Goal: Task Accomplishment & Management: Manage account settings

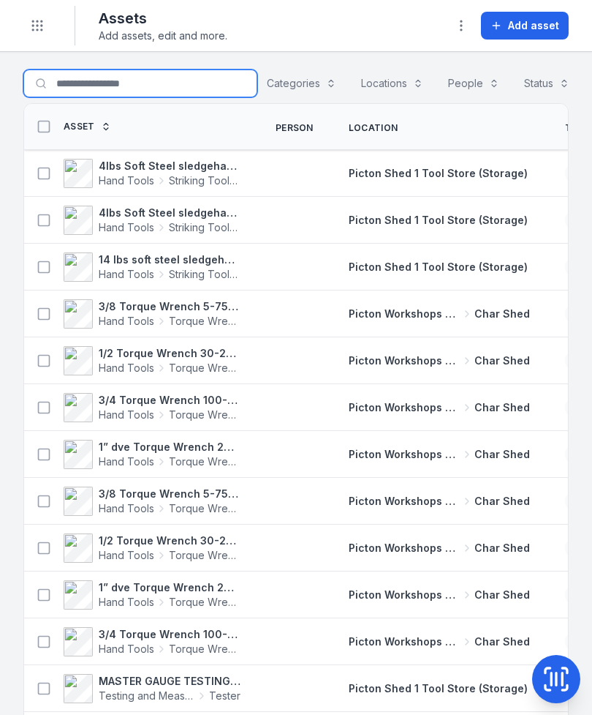
click at [166, 92] on input "Search for assets" at bounding box center [140, 83] width 234 height 28
click at [565, 677] on icon at bounding box center [556, 678] width 29 height 29
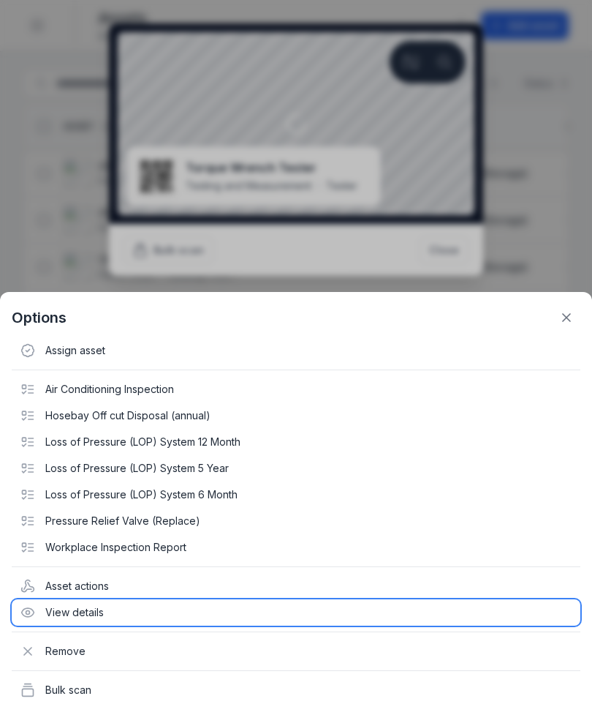
click at [143, 611] on div "View details" at bounding box center [296, 612] width 569 height 26
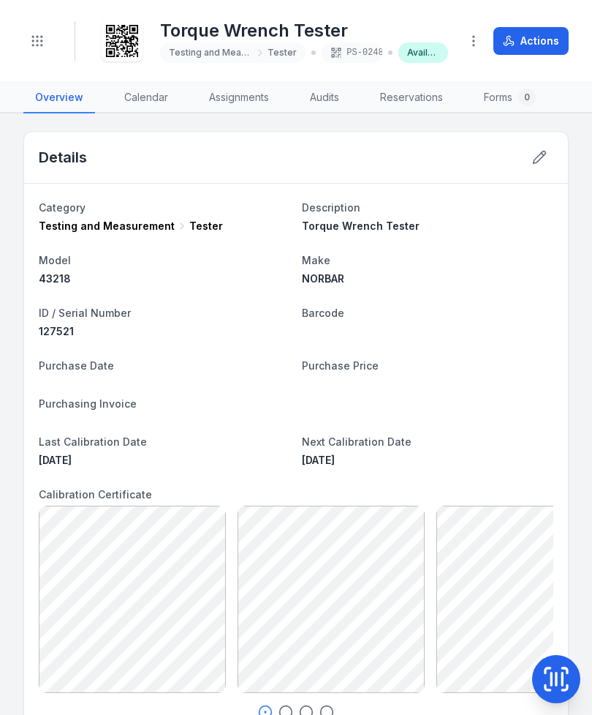
click at [547, 675] on icon at bounding box center [556, 678] width 29 height 29
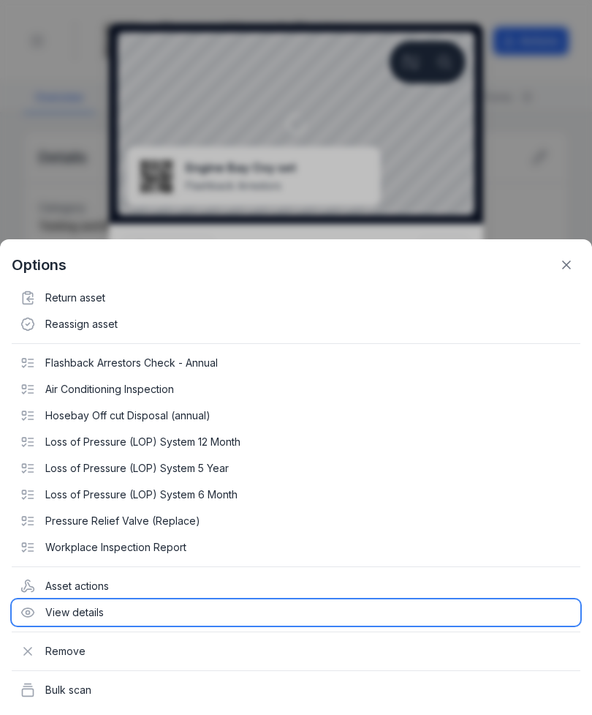
click at [134, 620] on div "View details" at bounding box center [296, 612] width 569 height 26
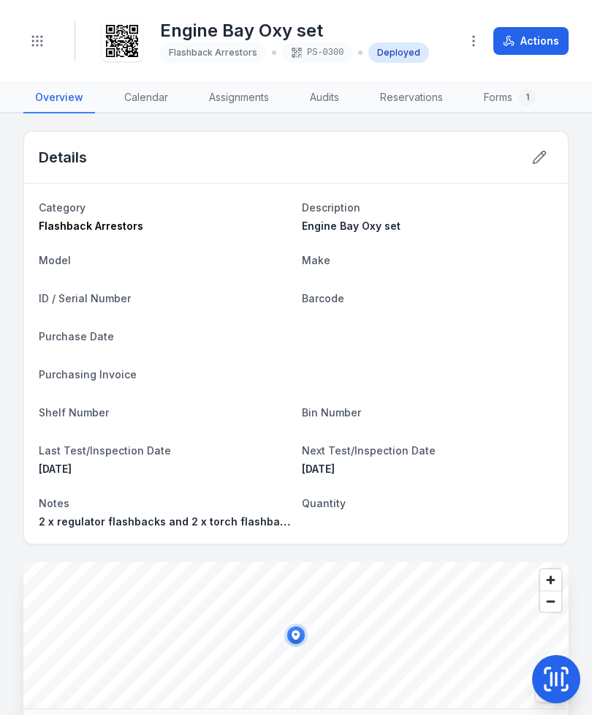
click at [552, 45] on button "Actions" at bounding box center [531, 41] width 75 height 28
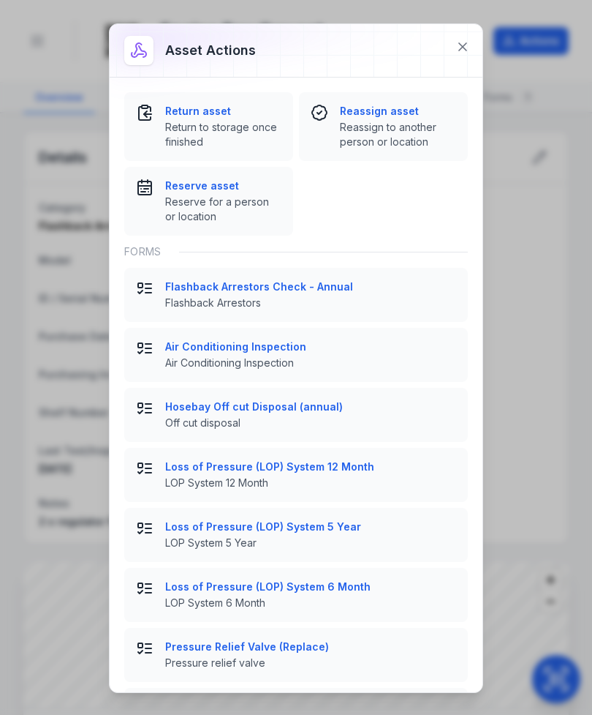
click at [212, 132] on span "Return to storage once finished" at bounding box center [223, 134] width 116 height 29
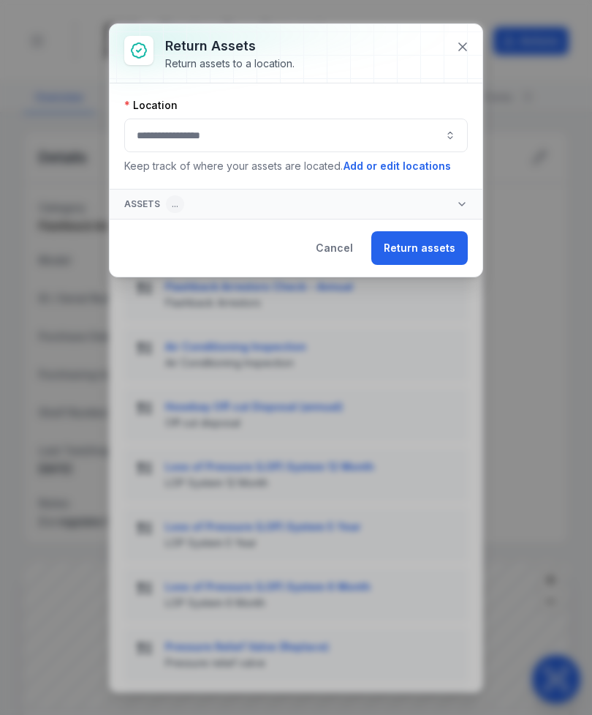
click at [369, 142] on button "button" at bounding box center [296, 135] width 344 height 34
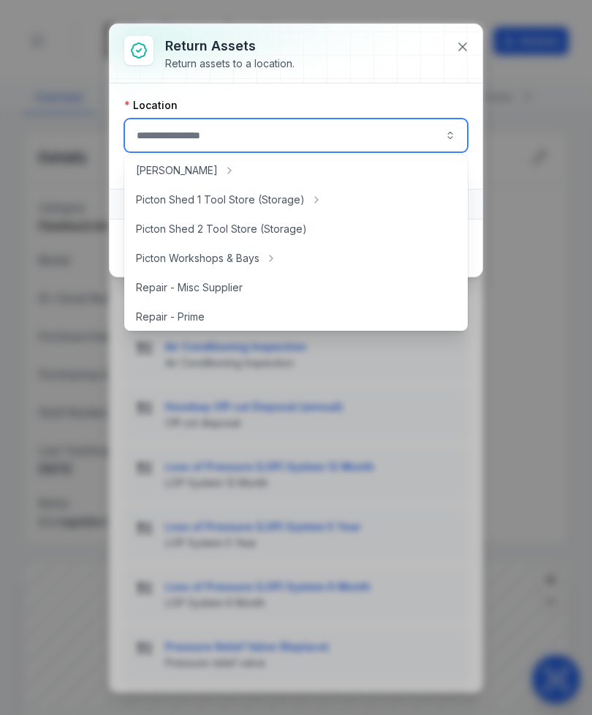
scroll to position [266, 0]
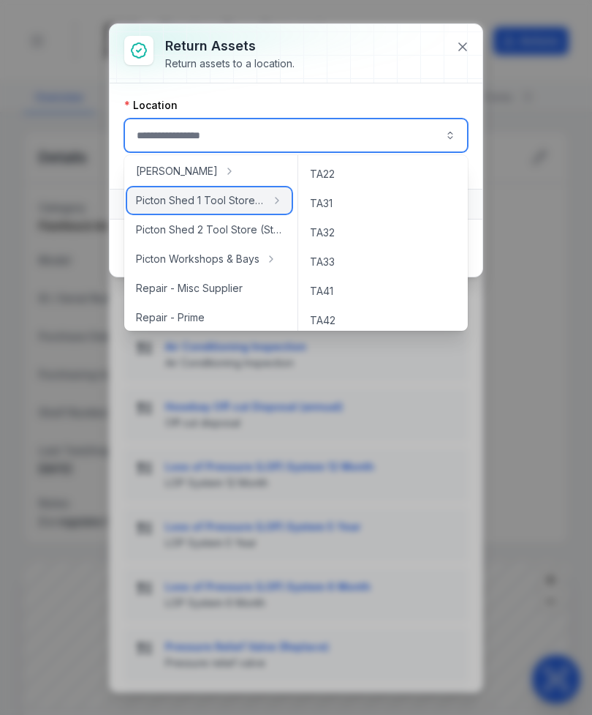
click at [247, 194] on span "Picton Shed 1 Tool Store (Storage)" at bounding box center [200, 200] width 129 height 15
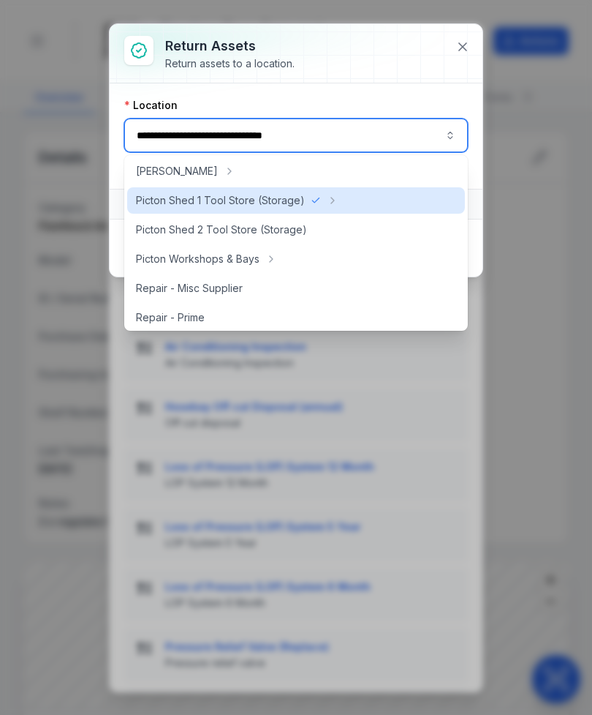
type input "**********"
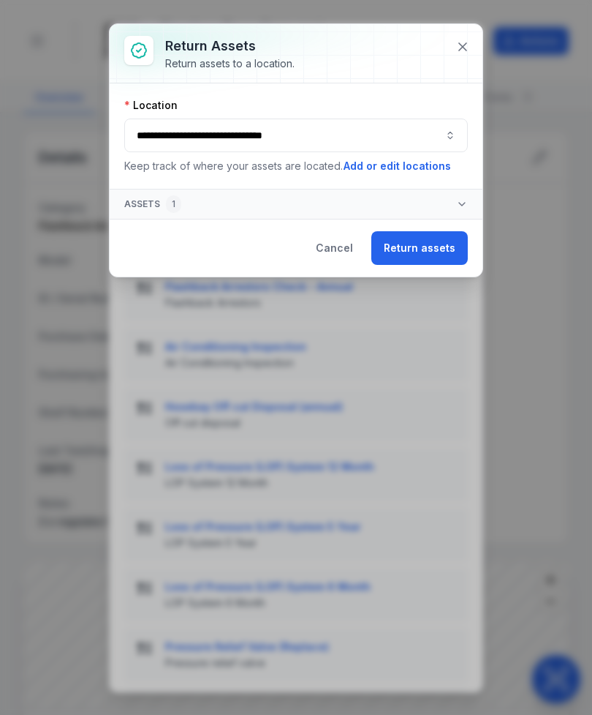
click at [396, 232] on button "Return assets" at bounding box center [420, 248] width 97 height 34
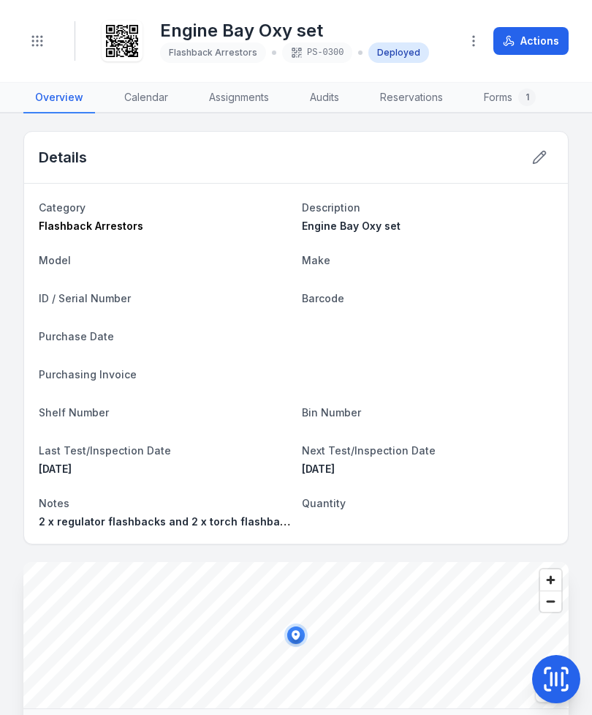
click at [471, 49] on button "button" at bounding box center [474, 41] width 28 height 28
